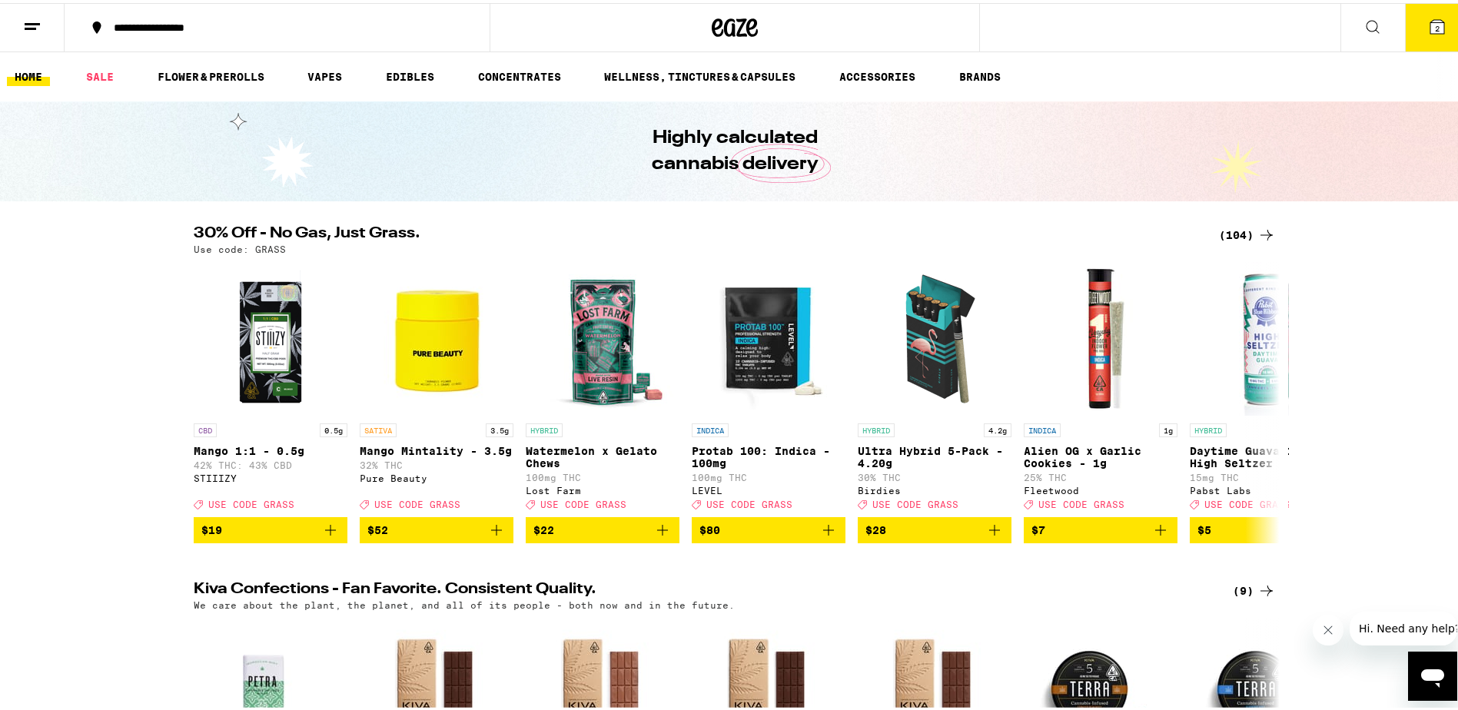
click at [1433, 28] on icon at bounding box center [1438, 24] width 14 height 14
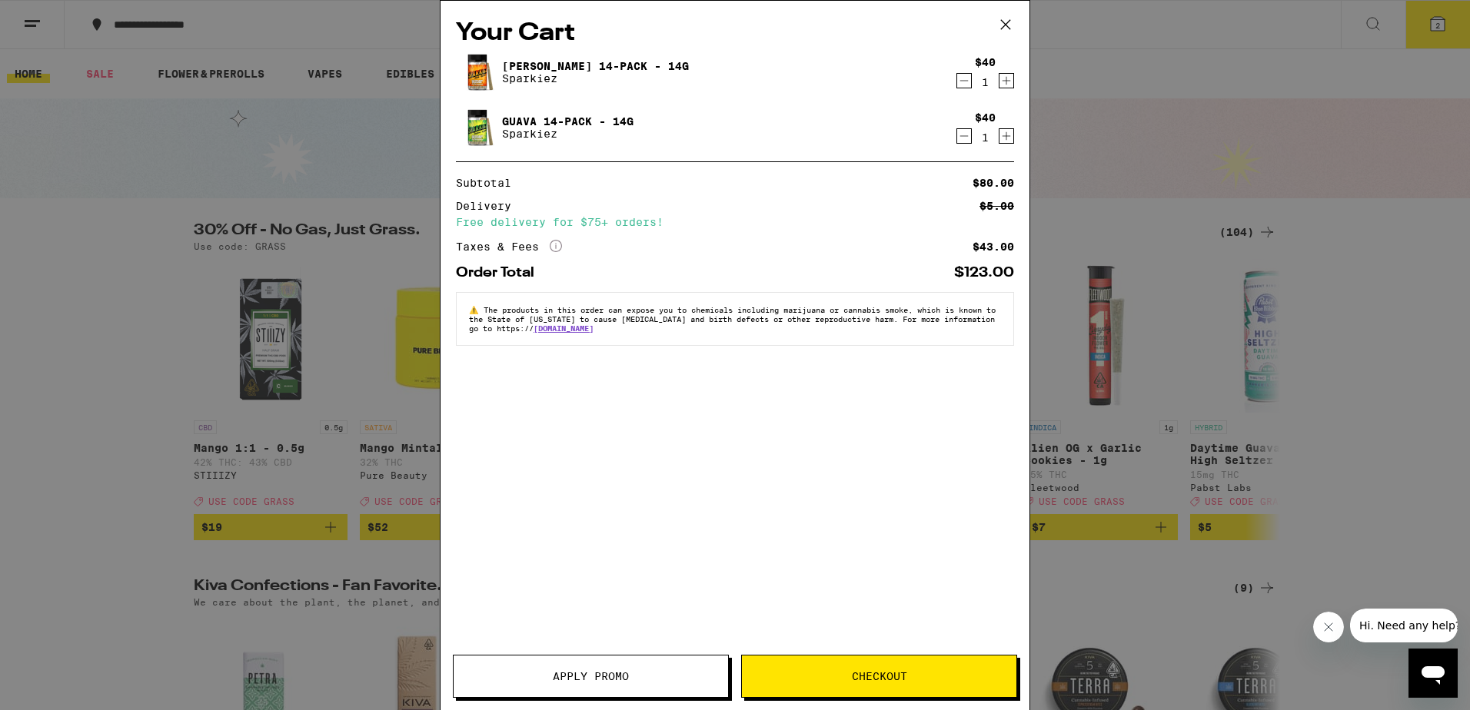
click at [969, 79] on icon "Decrement" at bounding box center [964, 80] width 14 height 18
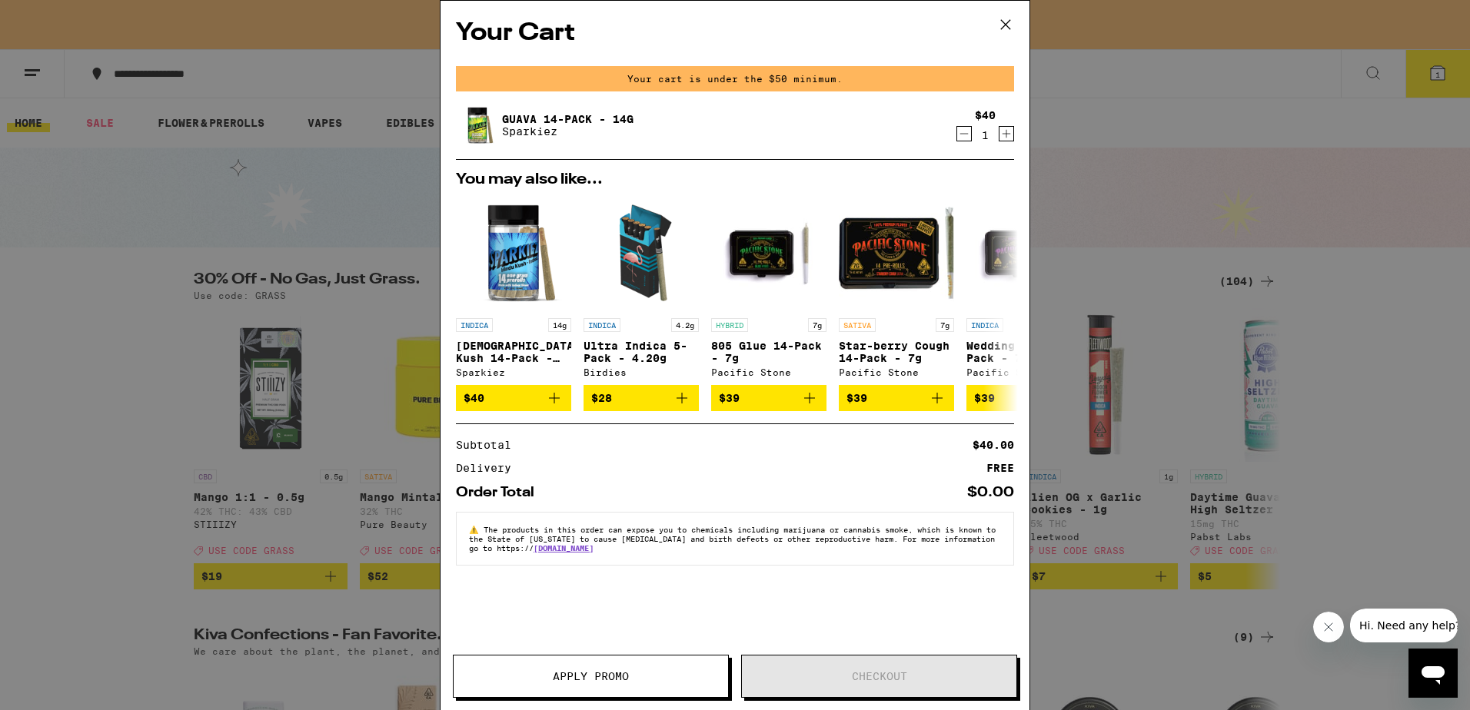
click at [960, 137] on icon "Decrement" at bounding box center [964, 134] width 14 height 18
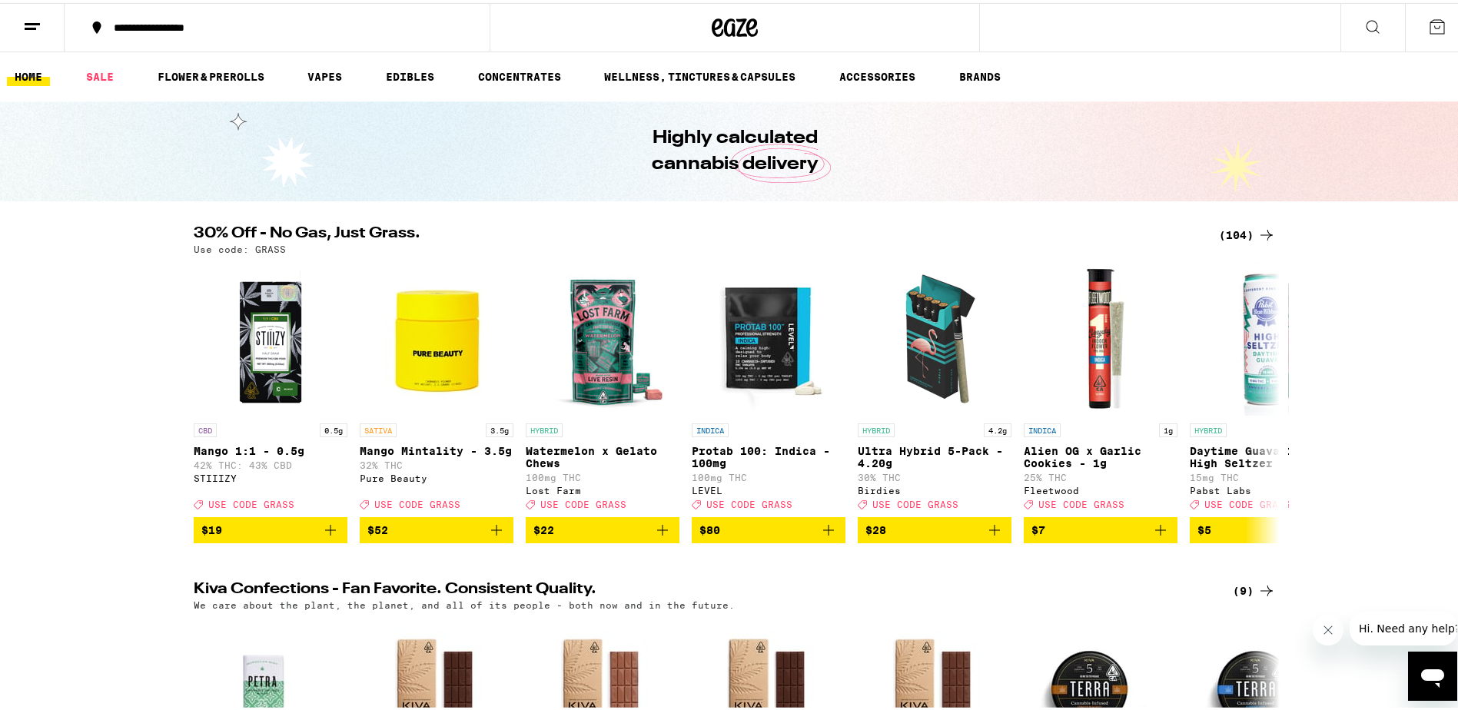
click at [1219, 232] on div "(104)" at bounding box center [1247, 232] width 57 height 18
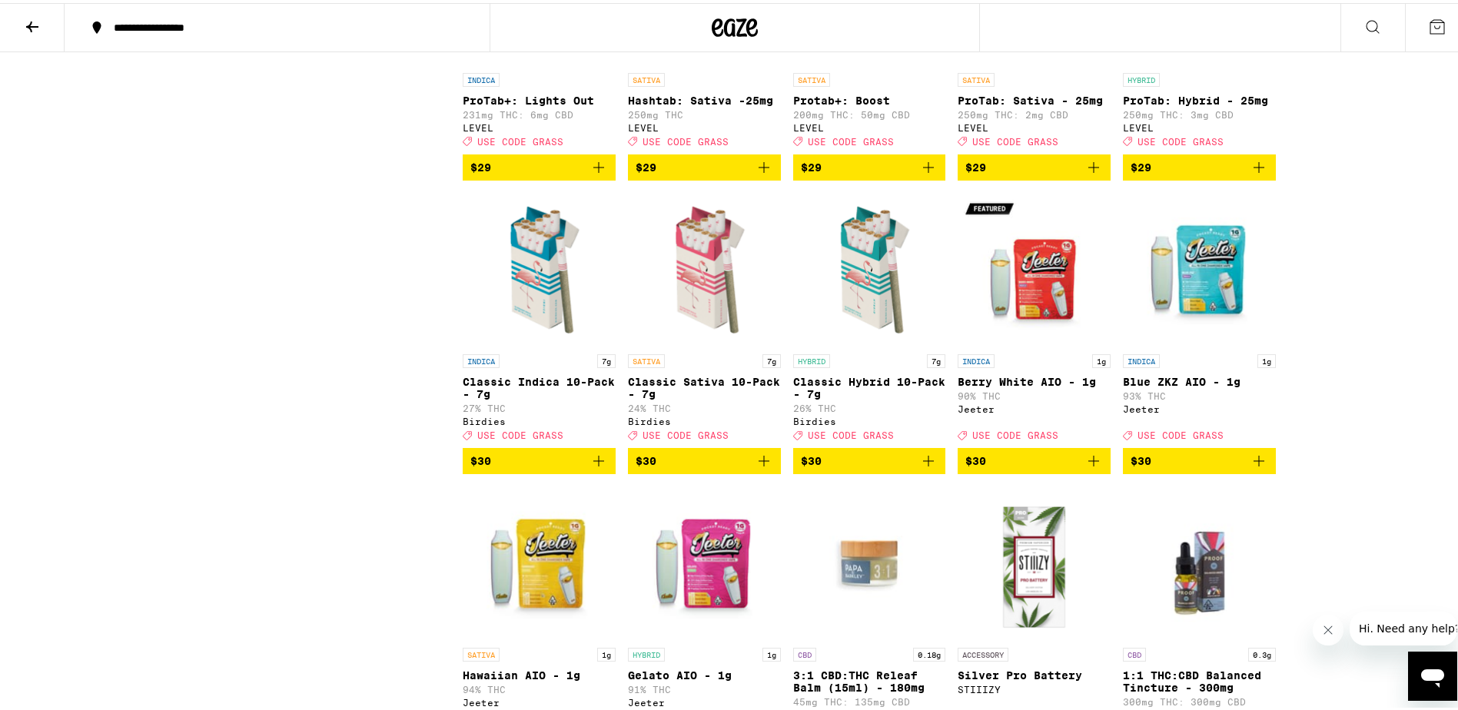
scroll to position [3239, 0]
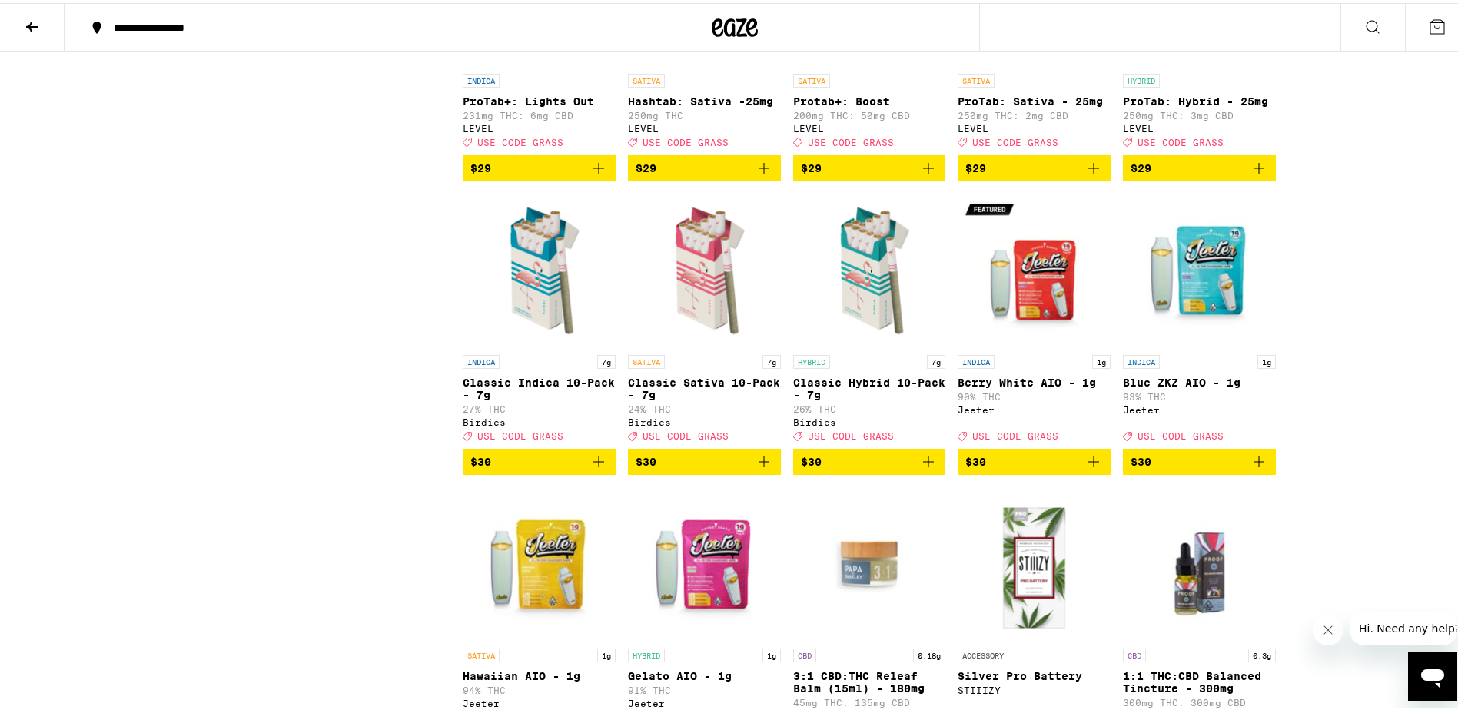
click at [593, 464] on icon "Add to bag" at bounding box center [598, 459] width 11 height 11
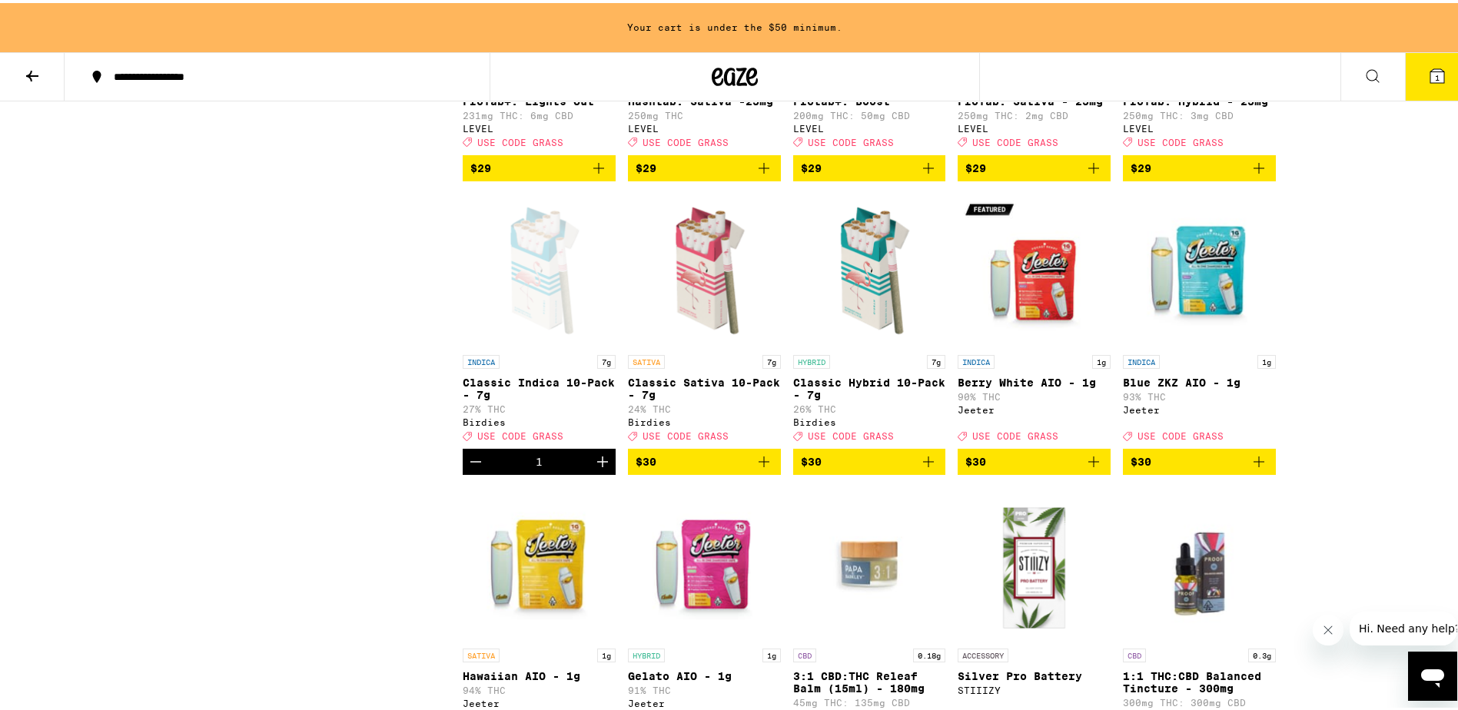
click at [597, 464] on icon "Increment" at bounding box center [602, 459] width 11 height 11
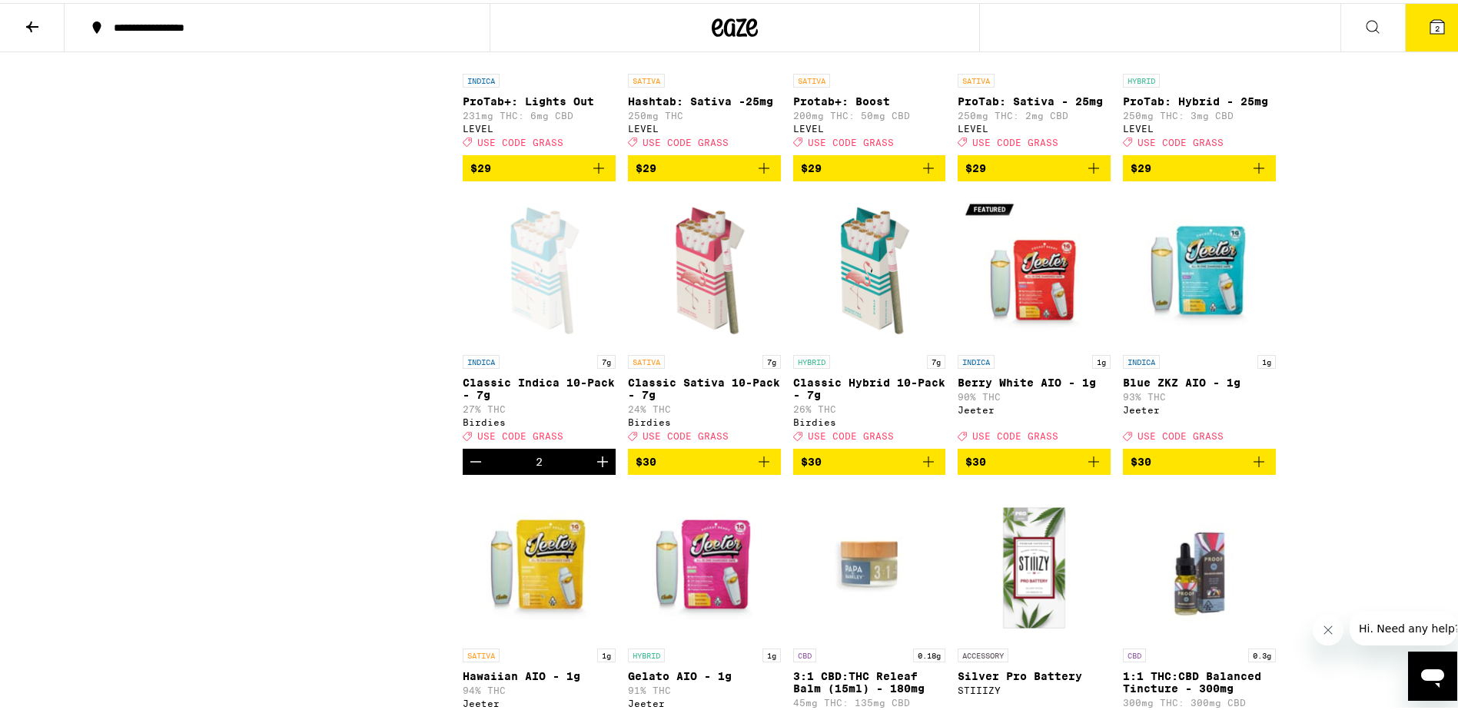
click at [755, 468] on icon "Add to bag" at bounding box center [764, 459] width 18 height 18
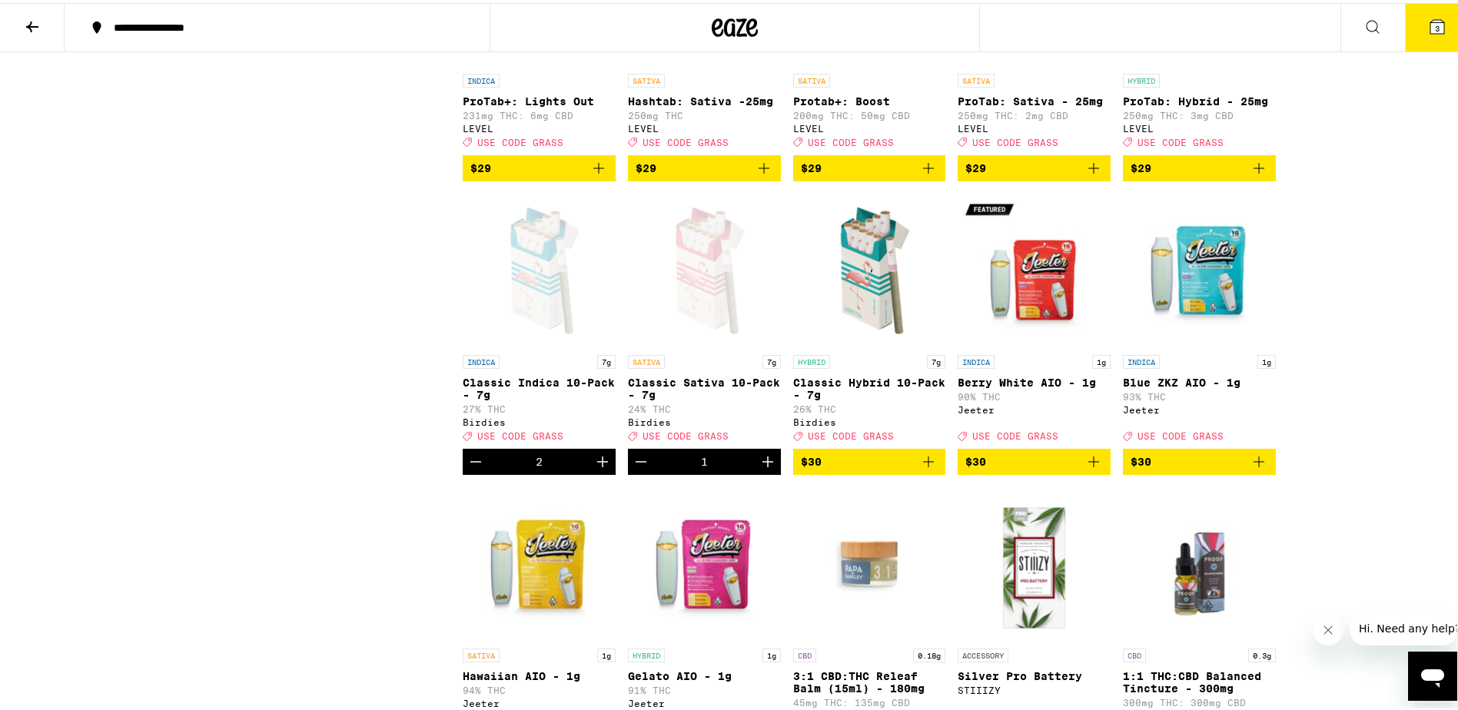
click at [923, 464] on icon "Add to bag" at bounding box center [928, 459] width 11 height 11
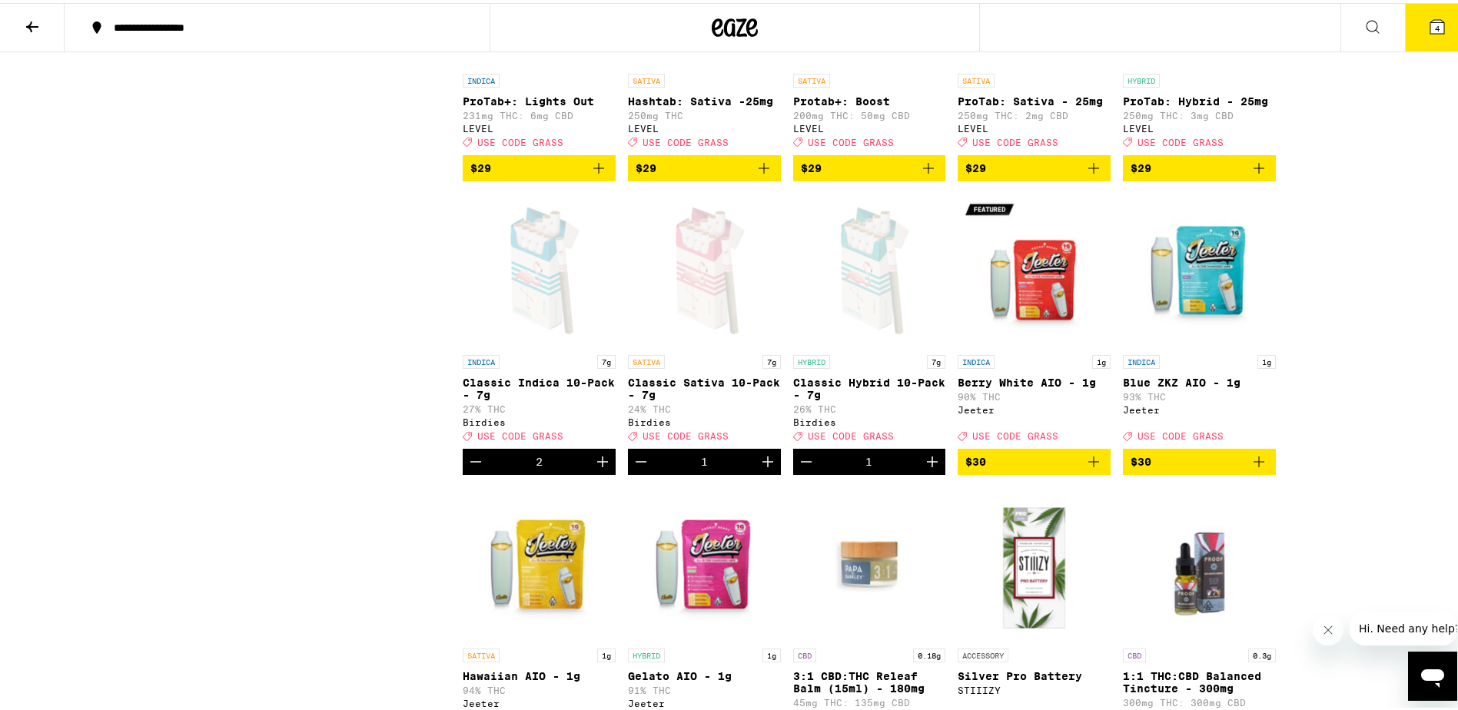
click at [1418, 13] on button "4" at bounding box center [1437, 25] width 65 height 48
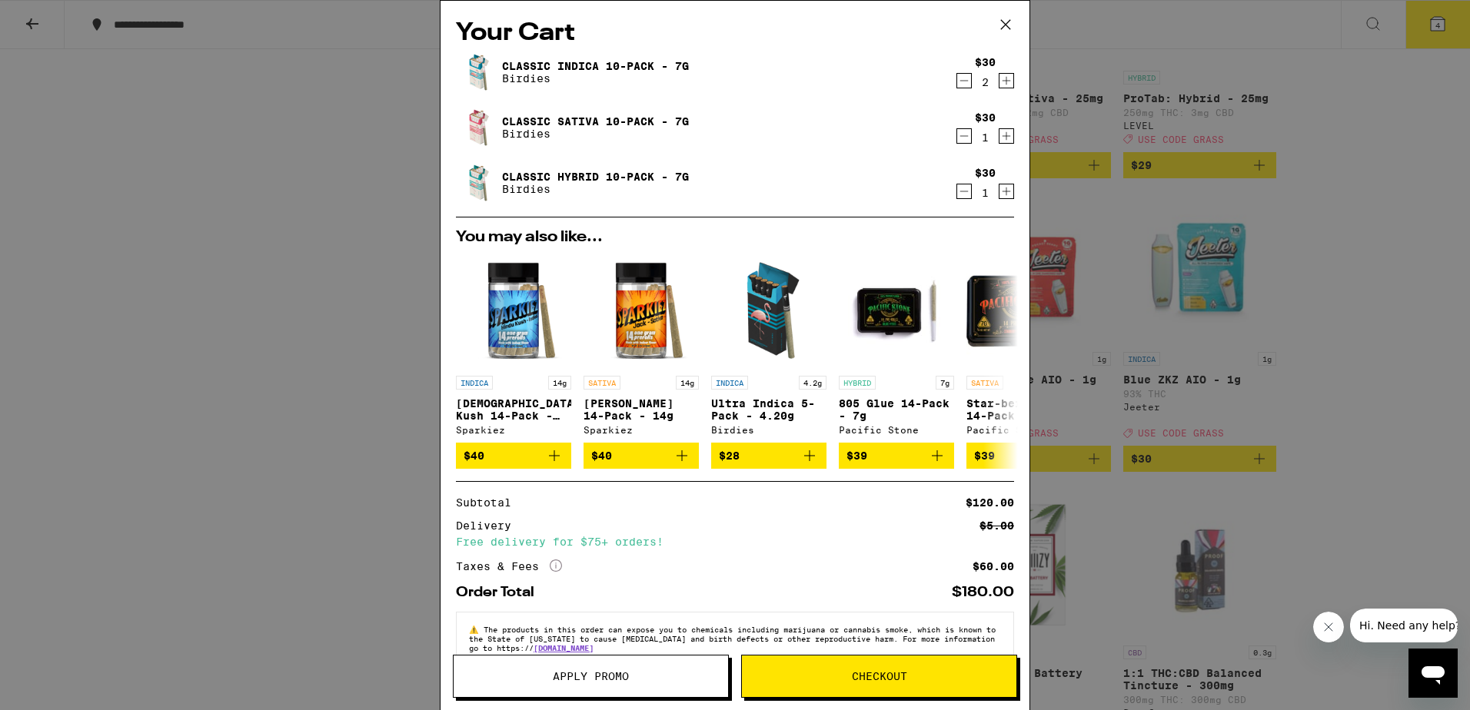
click at [640, 672] on span "Apply Promo" at bounding box center [591, 676] width 274 height 11
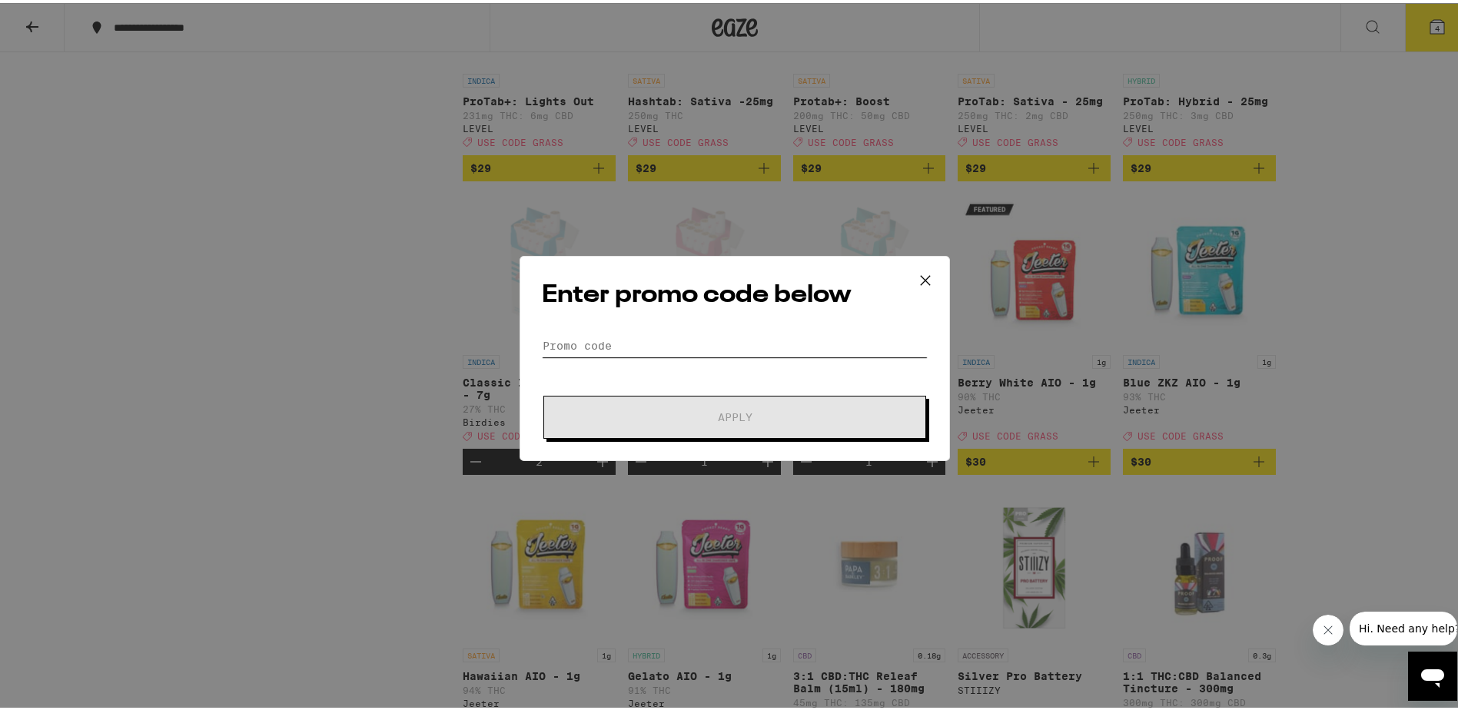
click at [634, 344] on input "Promo Code" at bounding box center [735, 342] width 386 height 23
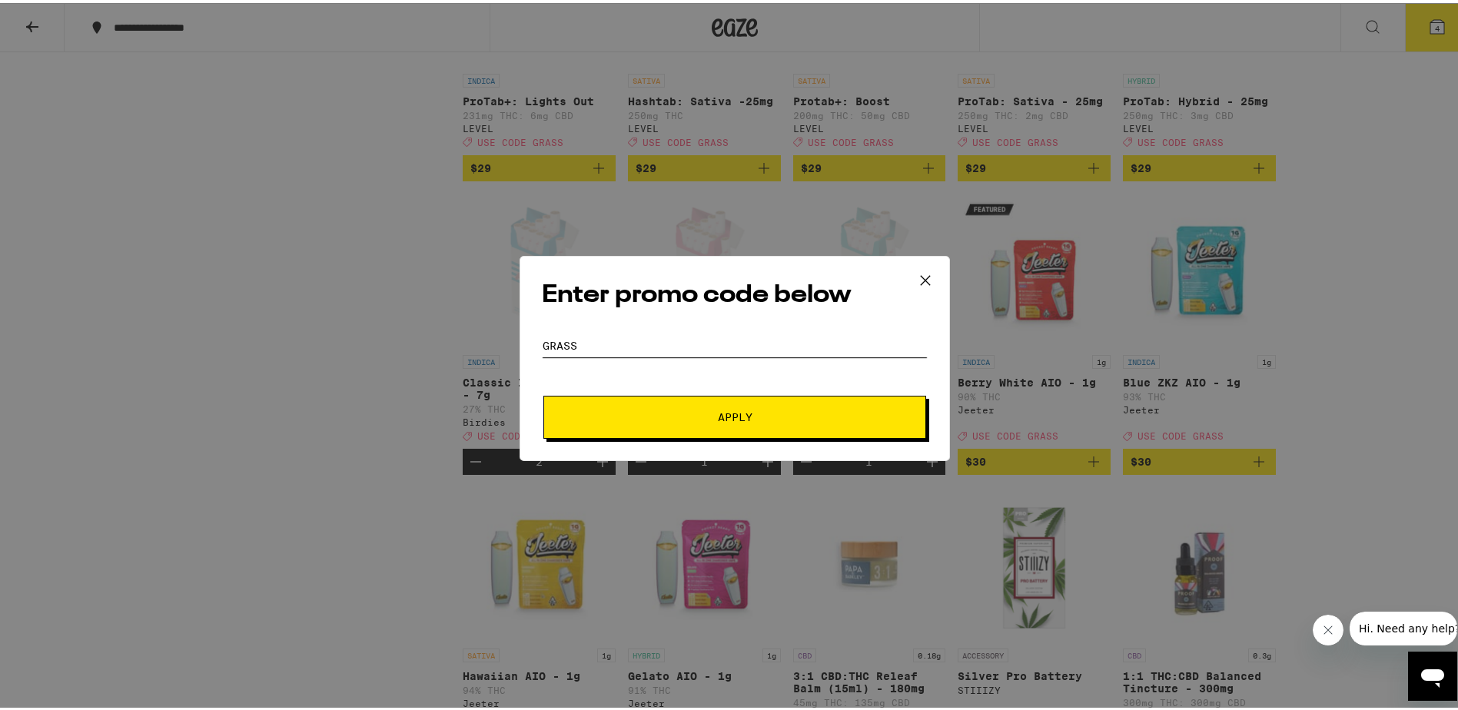
type input "grass"
click at [658, 404] on button "Apply" at bounding box center [734, 414] width 383 height 43
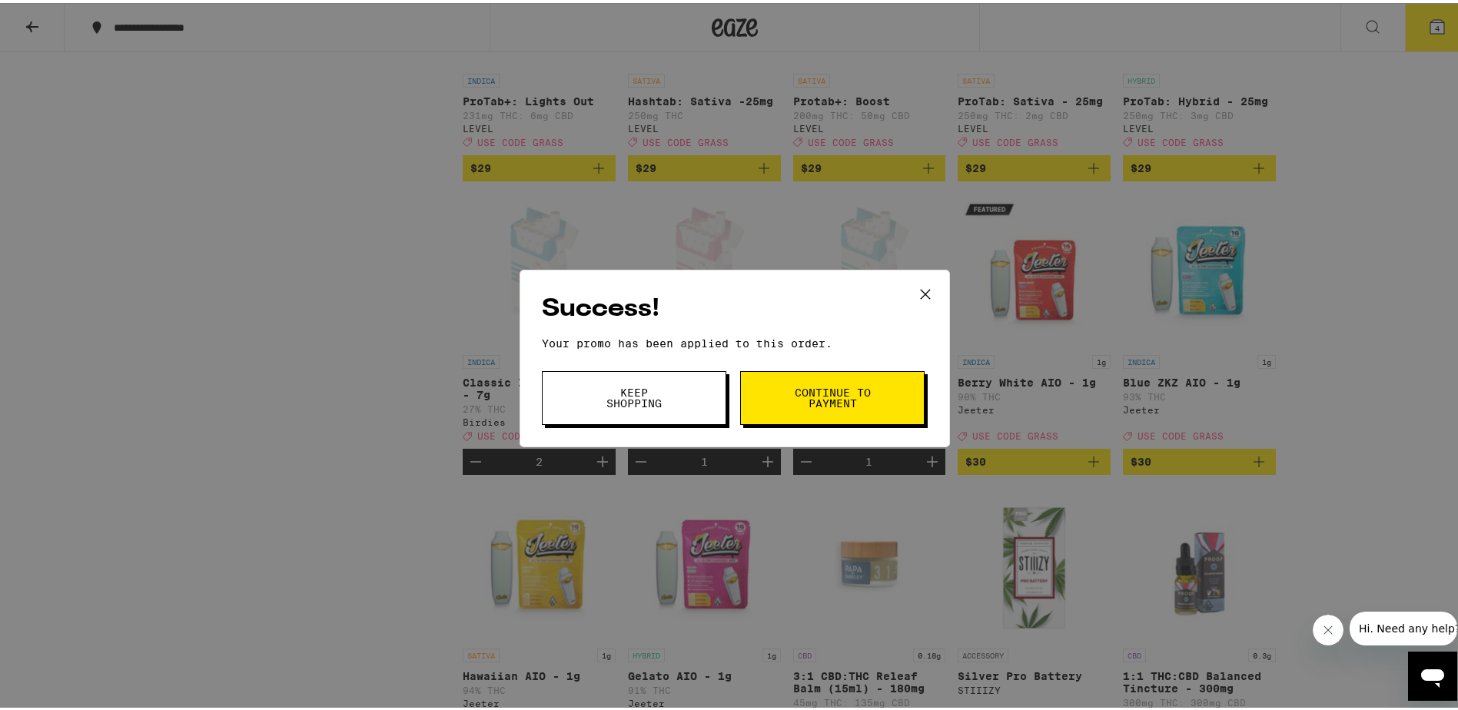
click at [759, 387] on button "Continue to payment" at bounding box center [832, 395] width 184 height 54
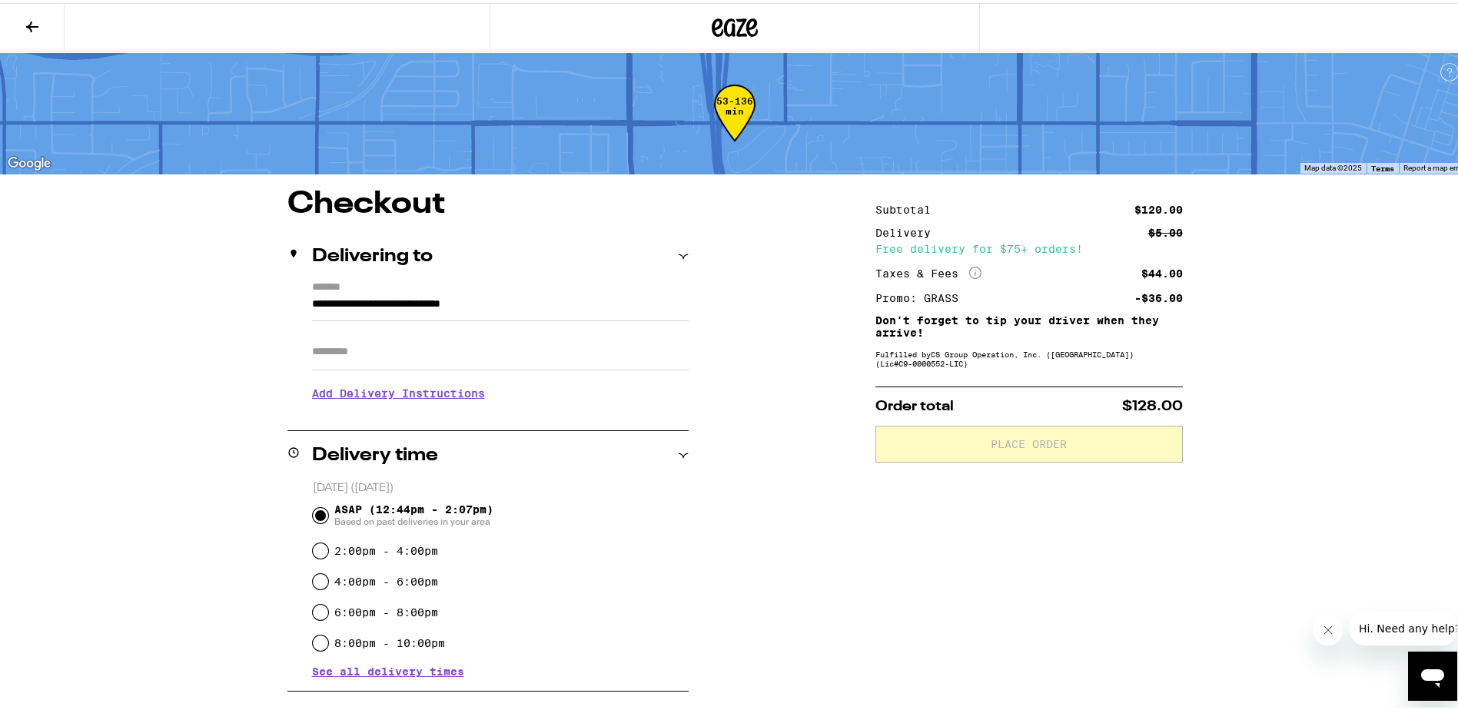
click at [433, 311] on input "**********" at bounding box center [500, 305] width 377 height 26
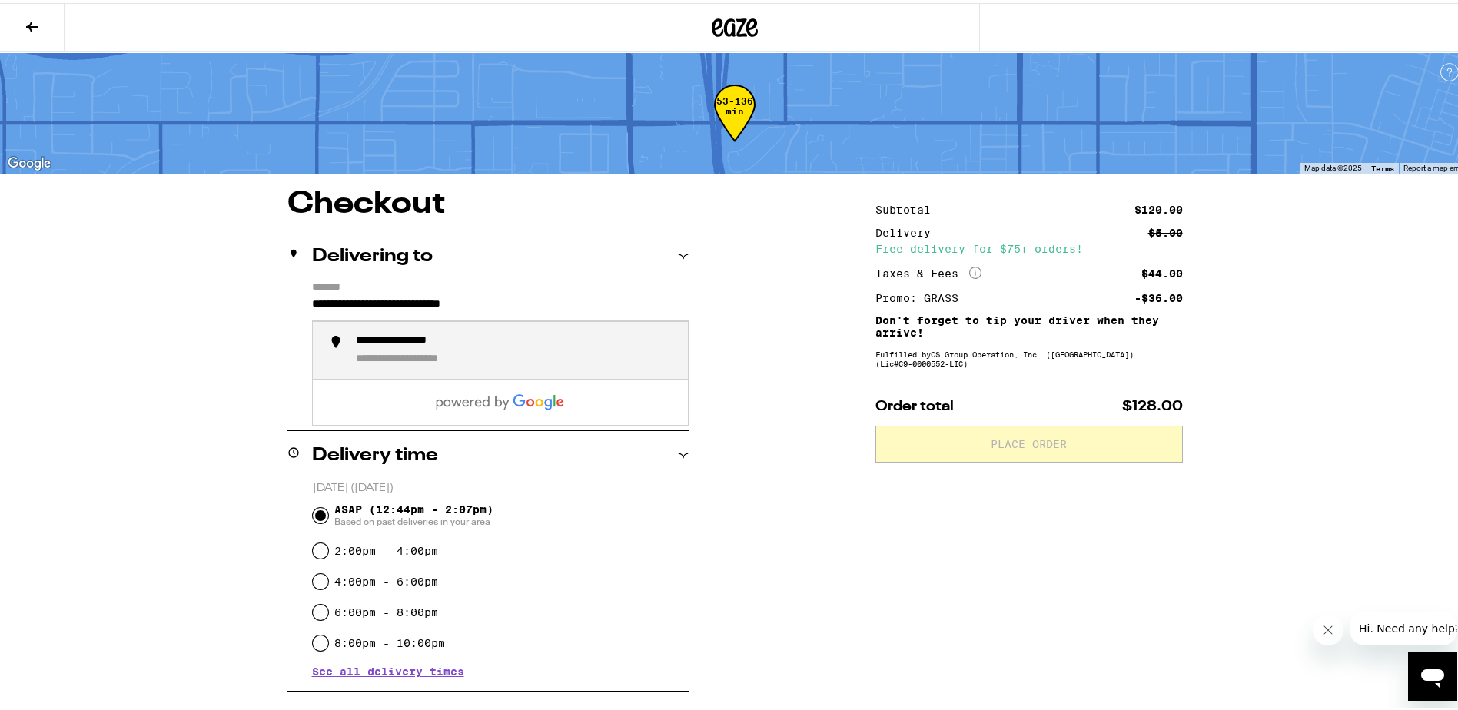
drag, startPoint x: 542, startPoint y: 301, endPoint x: 192, endPoint y: 282, distance: 350.2
click at [194, 283] on div "**********" at bounding box center [734, 635] width 1107 height 899
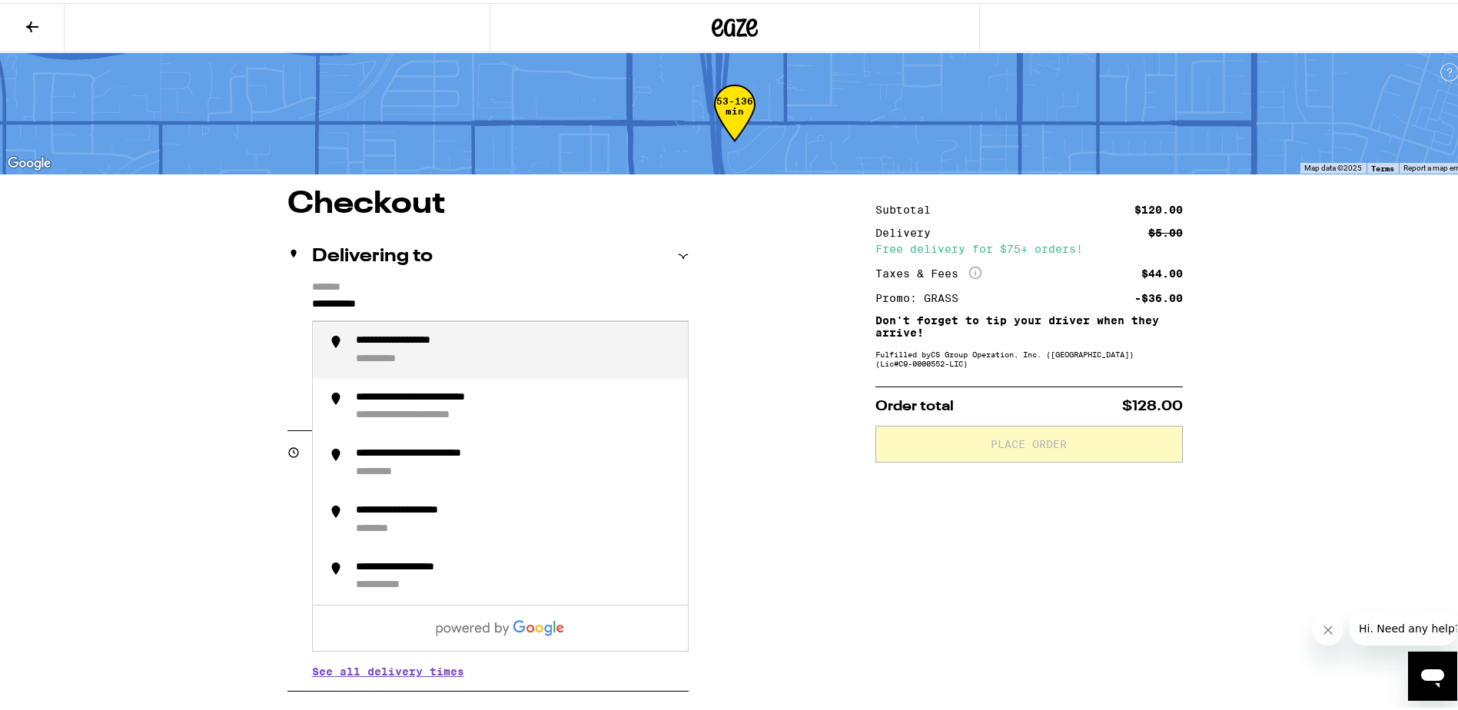
click at [456, 353] on div "**********" at bounding box center [516, 347] width 320 height 32
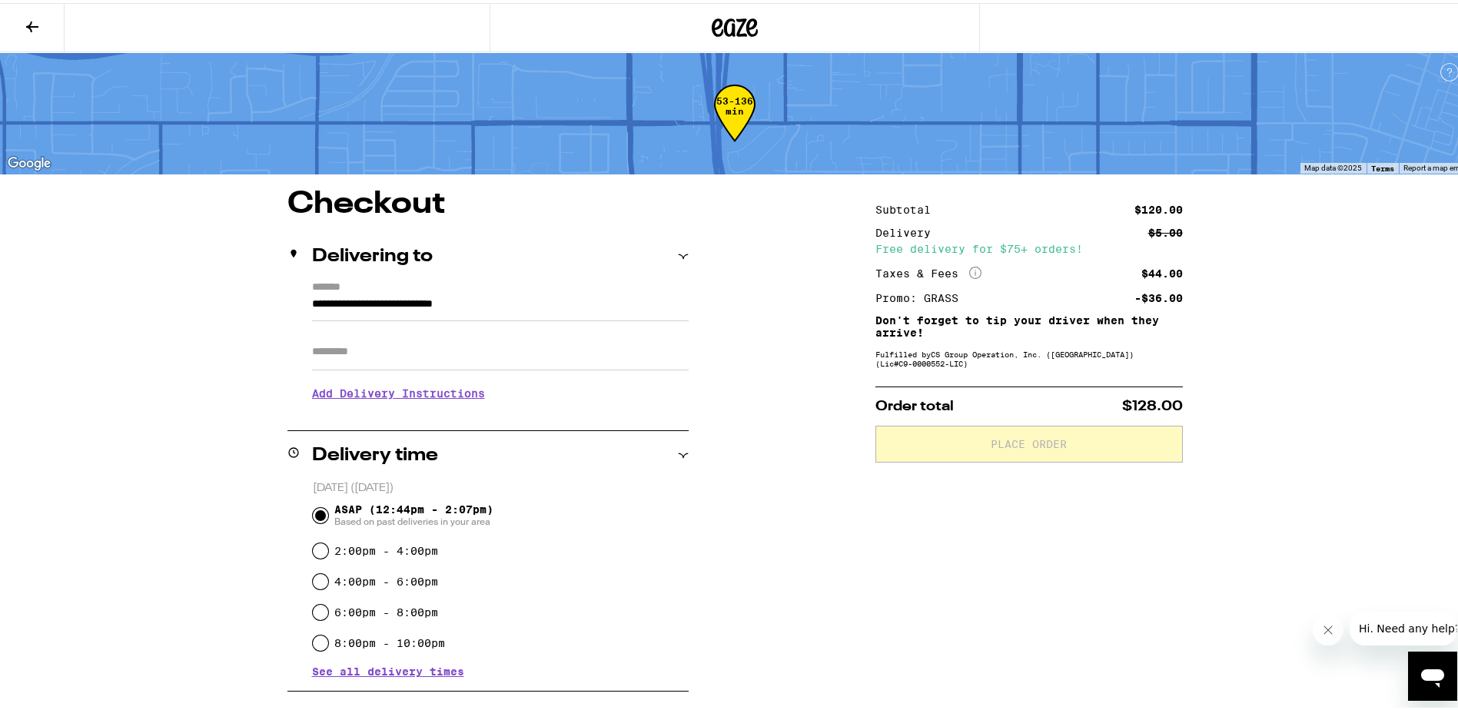
type input "**********"
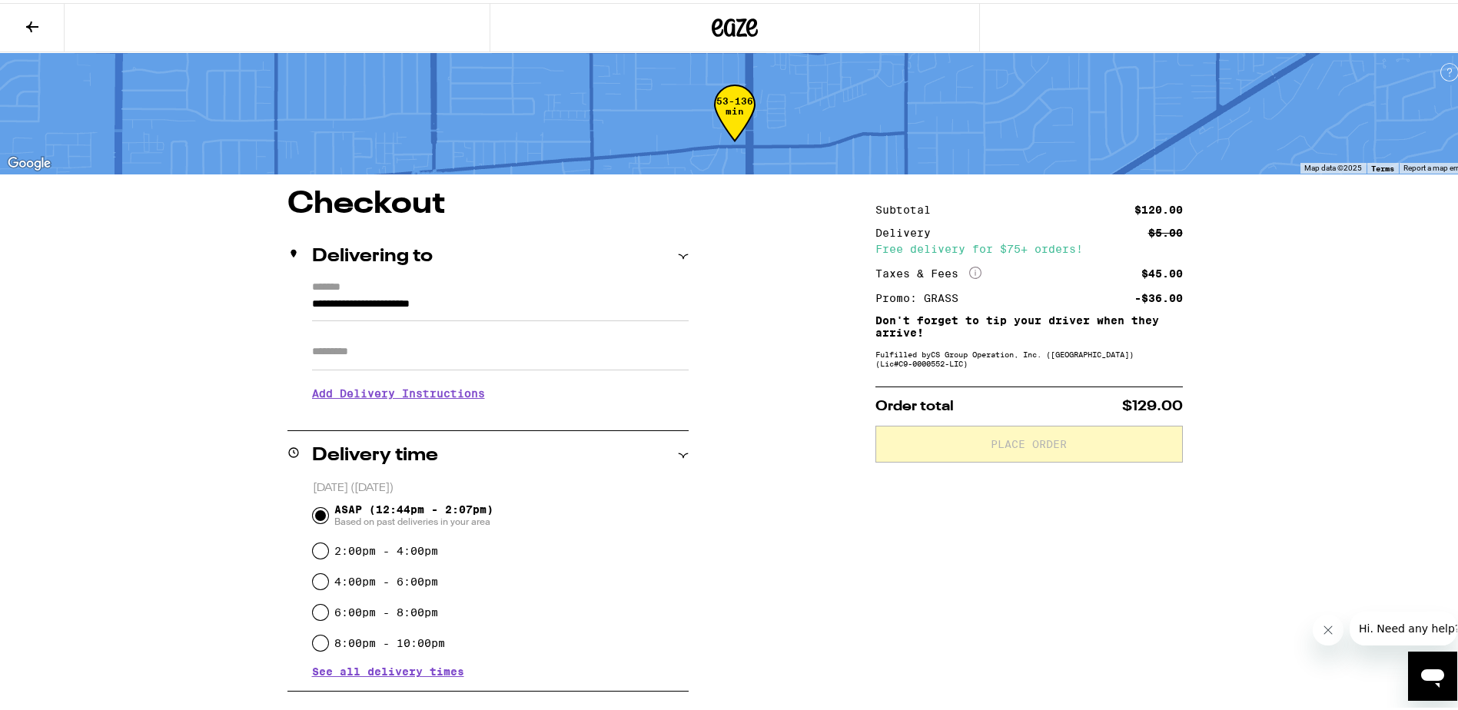
click at [36, 29] on icon at bounding box center [32, 24] width 18 height 18
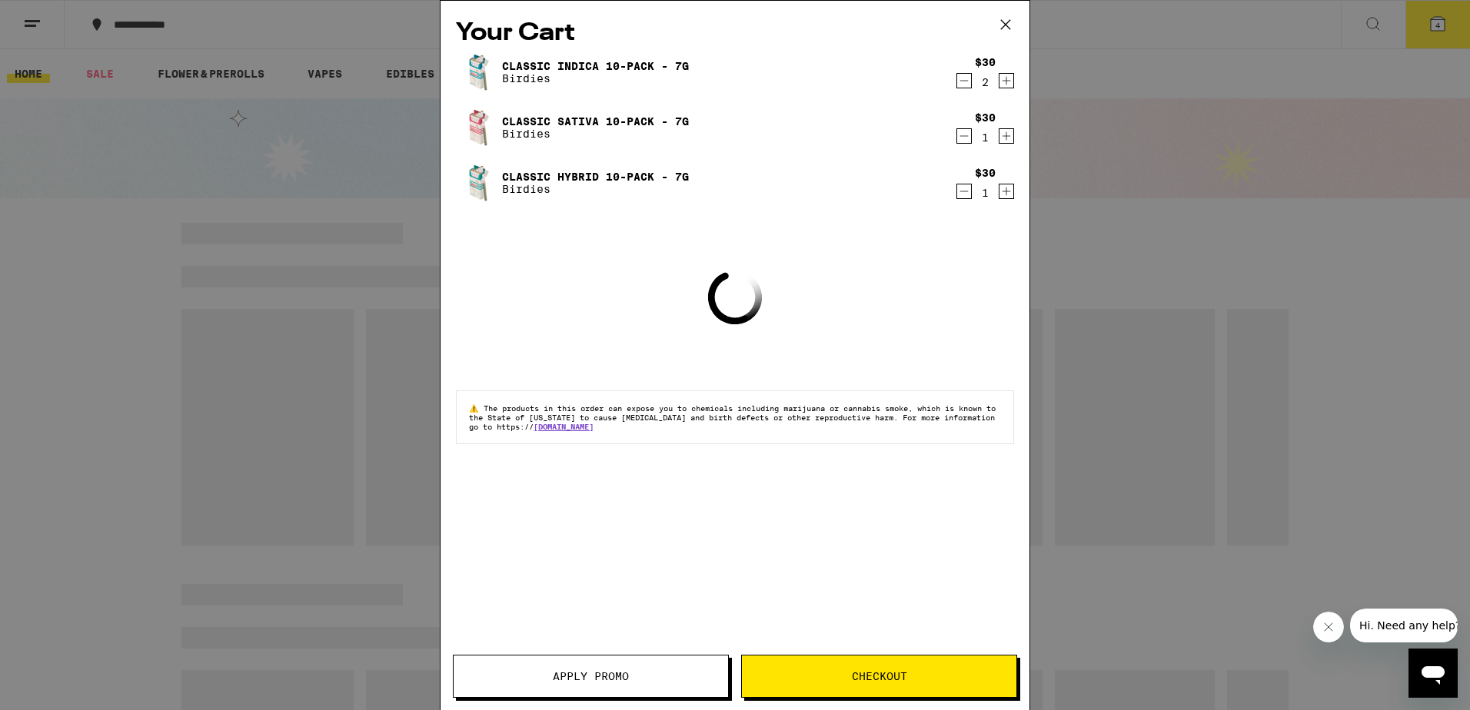
click at [656, 676] on span "Apply Promo" at bounding box center [591, 676] width 274 height 11
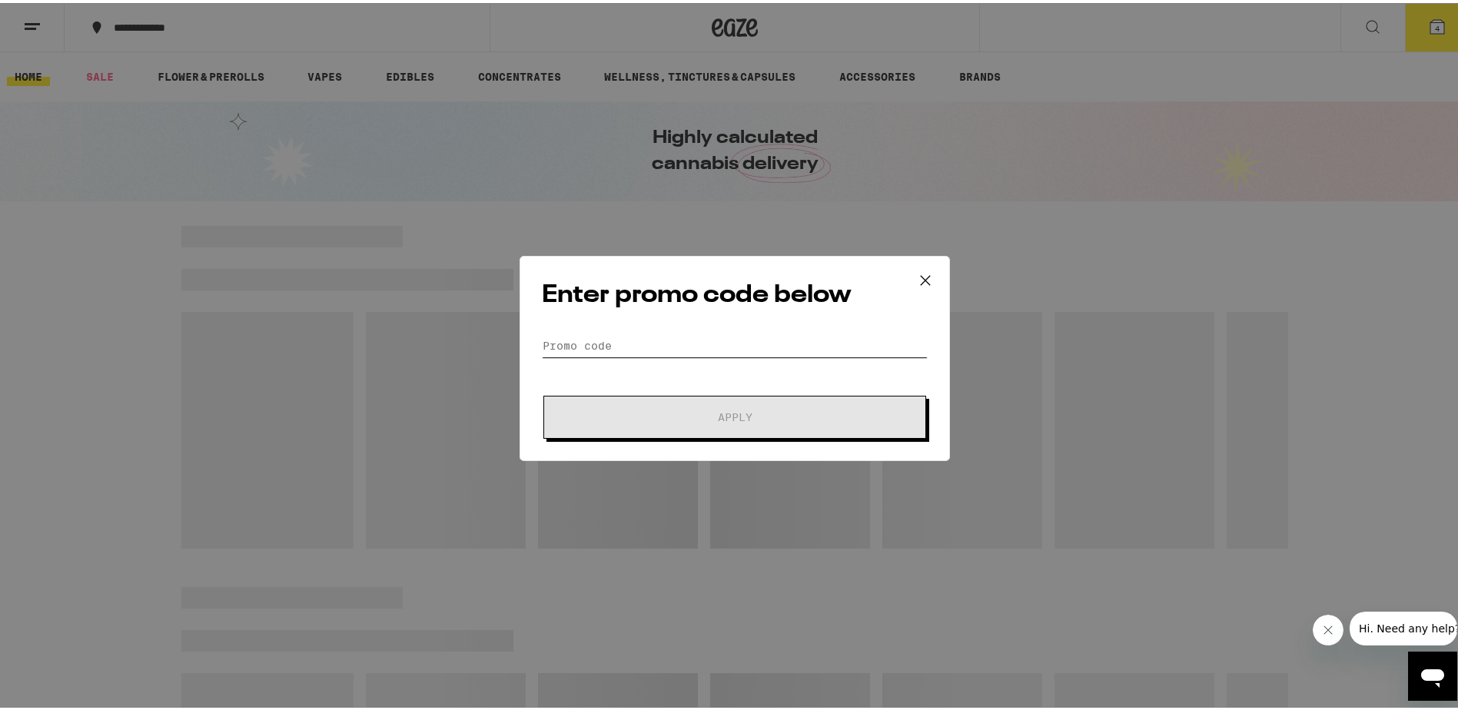
click at [583, 349] on input "Promo Code" at bounding box center [735, 342] width 386 height 23
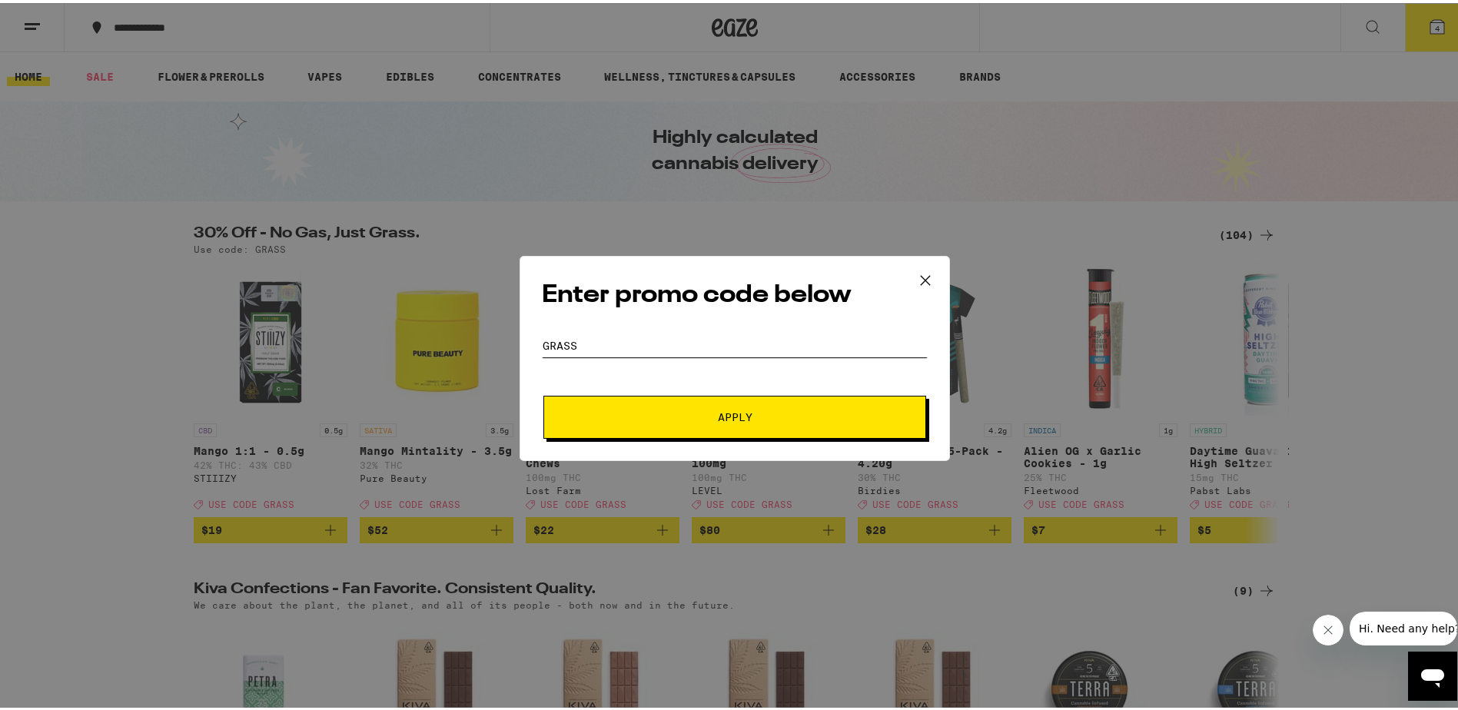
type input "GRASS"
drag, startPoint x: 600, startPoint y: 398, endPoint x: 650, endPoint y: 454, distance: 75.1
click at [600, 399] on button "Apply" at bounding box center [734, 414] width 383 height 43
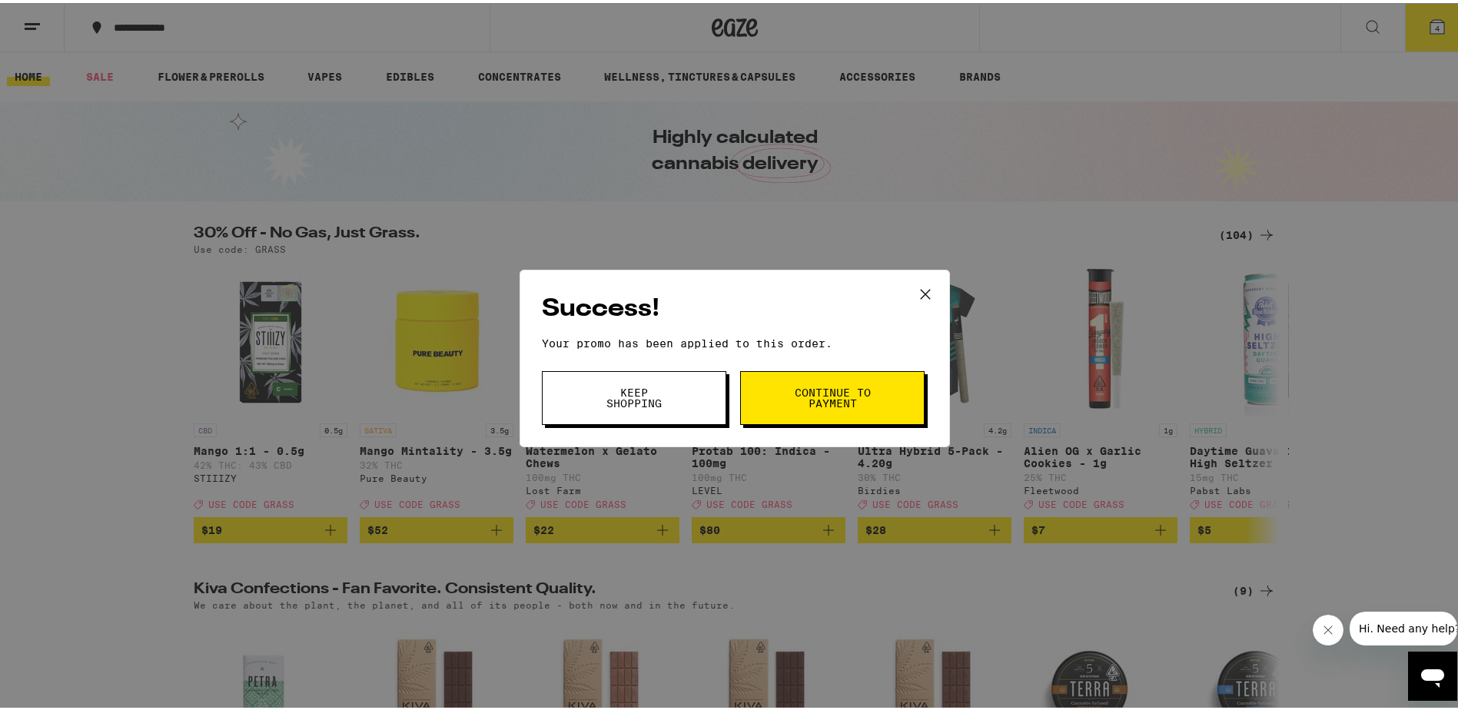
click at [826, 397] on span "Continue to payment" at bounding box center [832, 395] width 78 height 22
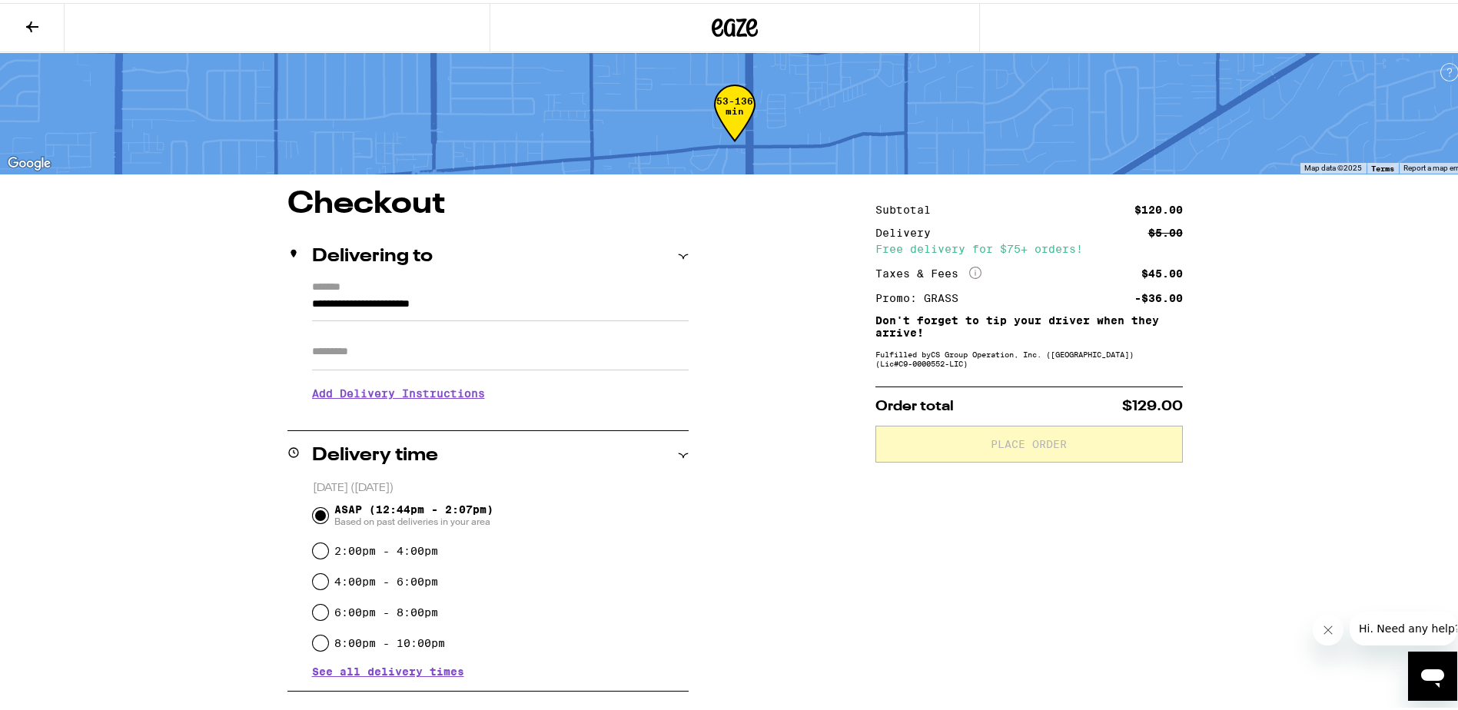
click at [440, 670] on span "See all delivery times" at bounding box center [388, 668] width 152 height 11
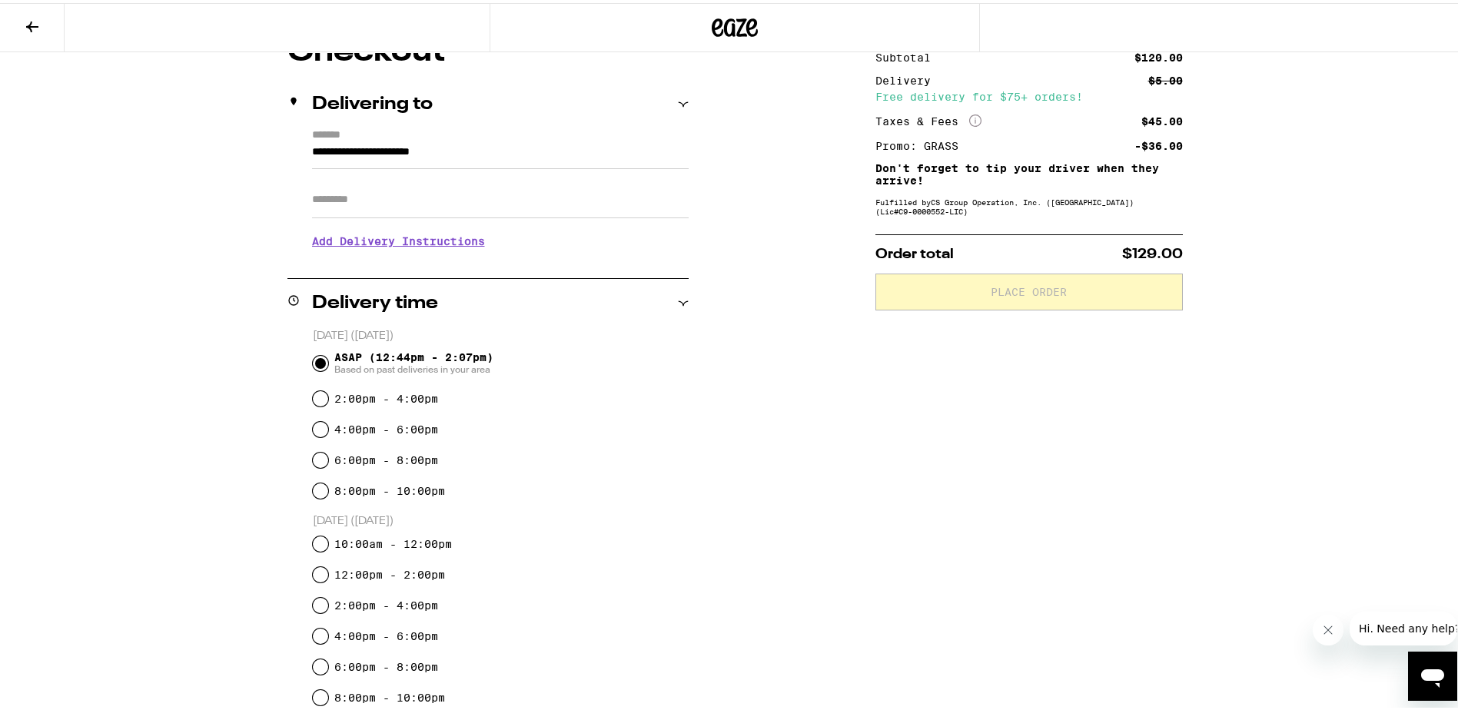
scroll to position [153, 0]
